Goal: Task Accomplishment & Management: Complete application form

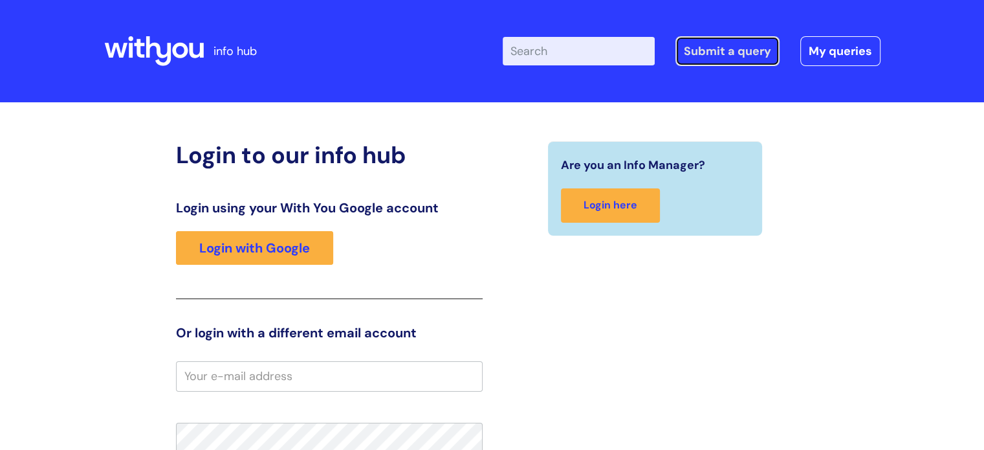
drag, startPoint x: 0, startPoint y: 0, endPoint x: 720, endPoint y: 50, distance: 721.5
click at [720, 50] on link "Submit a query" at bounding box center [728, 51] width 104 height 30
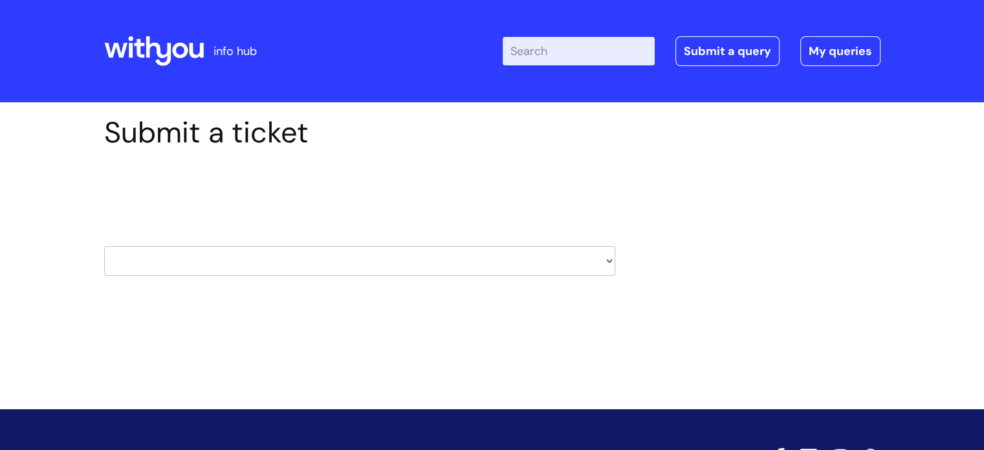
click at [454, 260] on select "HR / People IT and Support Clinical Drug Alerts Finance Accounts Data Support T…" at bounding box center [359, 261] width 511 height 30
select select "data_protection"
click at [104, 246] on select "HR / People IT and Support Clinical Drug Alerts Finance Accounts Data Support T…" at bounding box center [359, 261] width 511 height 30
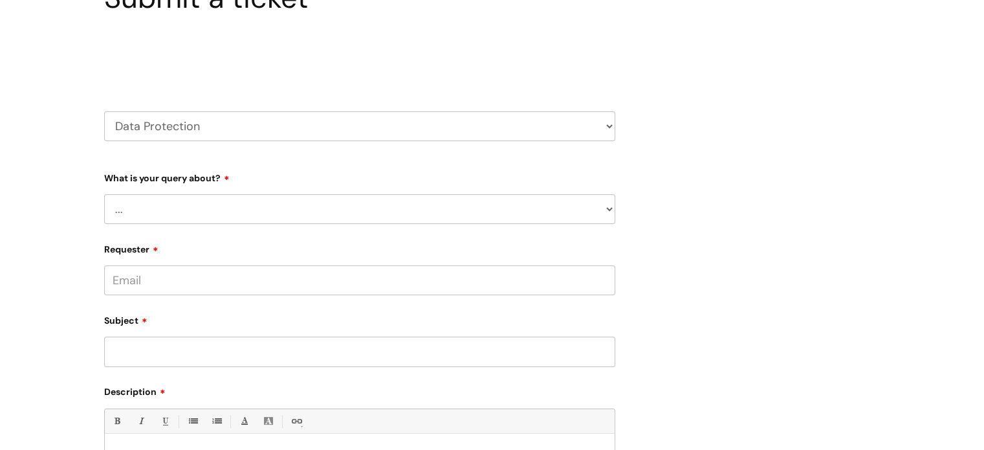
scroll to position [194, 0]
